Goal: Information Seeking & Learning: Learn about a topic

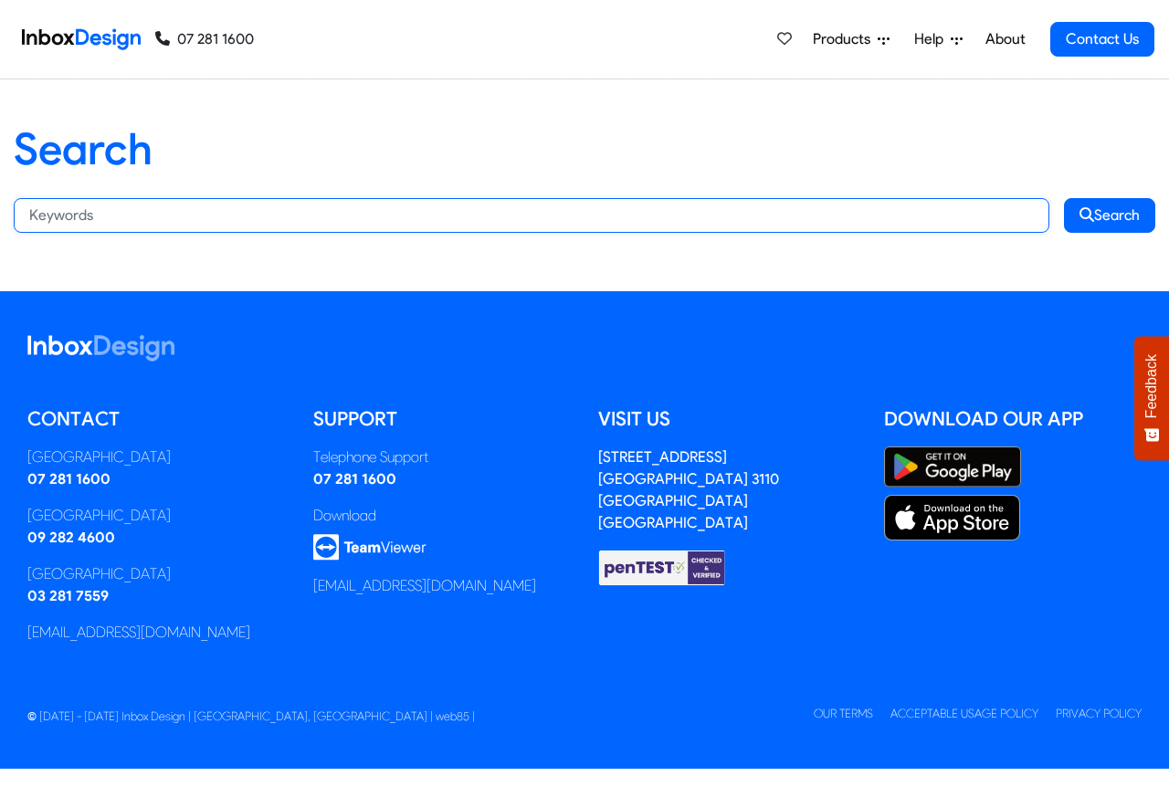
click at [385, 215] on input "Search:" at bounding box center [531, 215] width 1035 height 35
paste input "bespoke programs"
type input "bespoke programs"
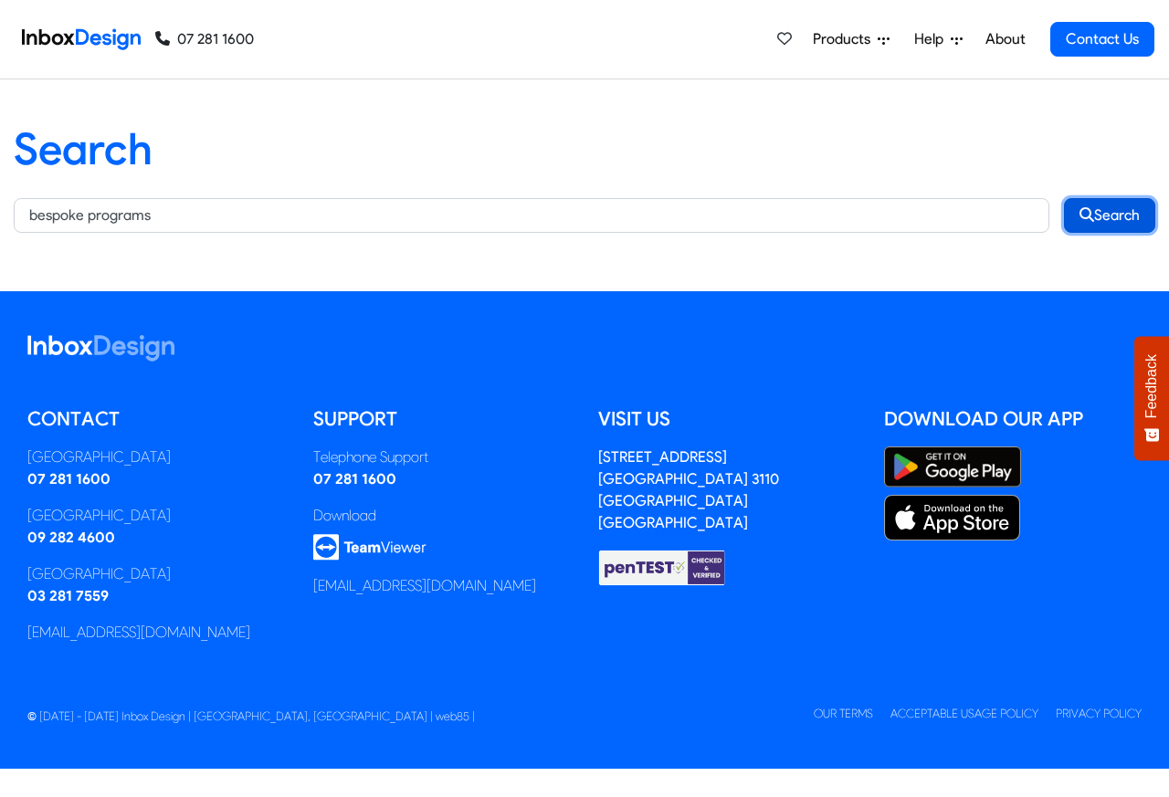
click at [1110, 215] on button "Search" at bounding box center [1109, 215] width 91 height 35
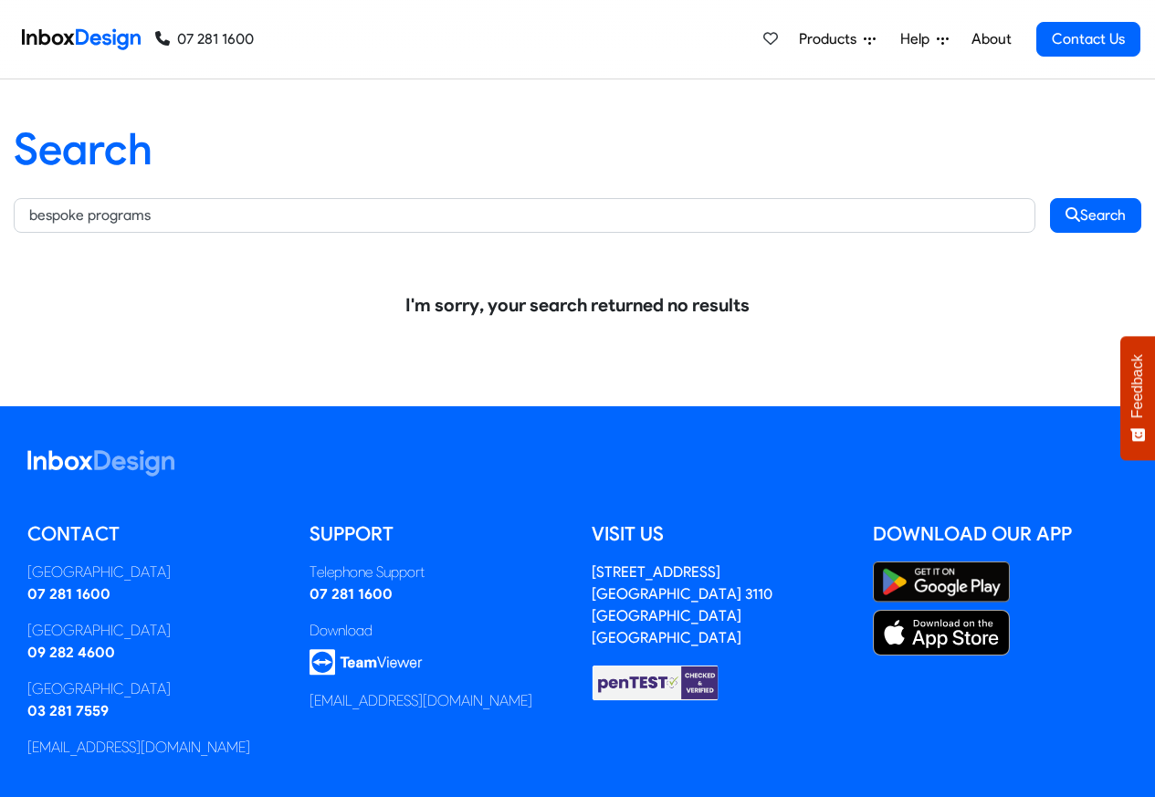
click at [993, 40] on link "About" at bounding box center [991, 39] width 50 height 37
